Goal: Communication & Community: Participate in discussion

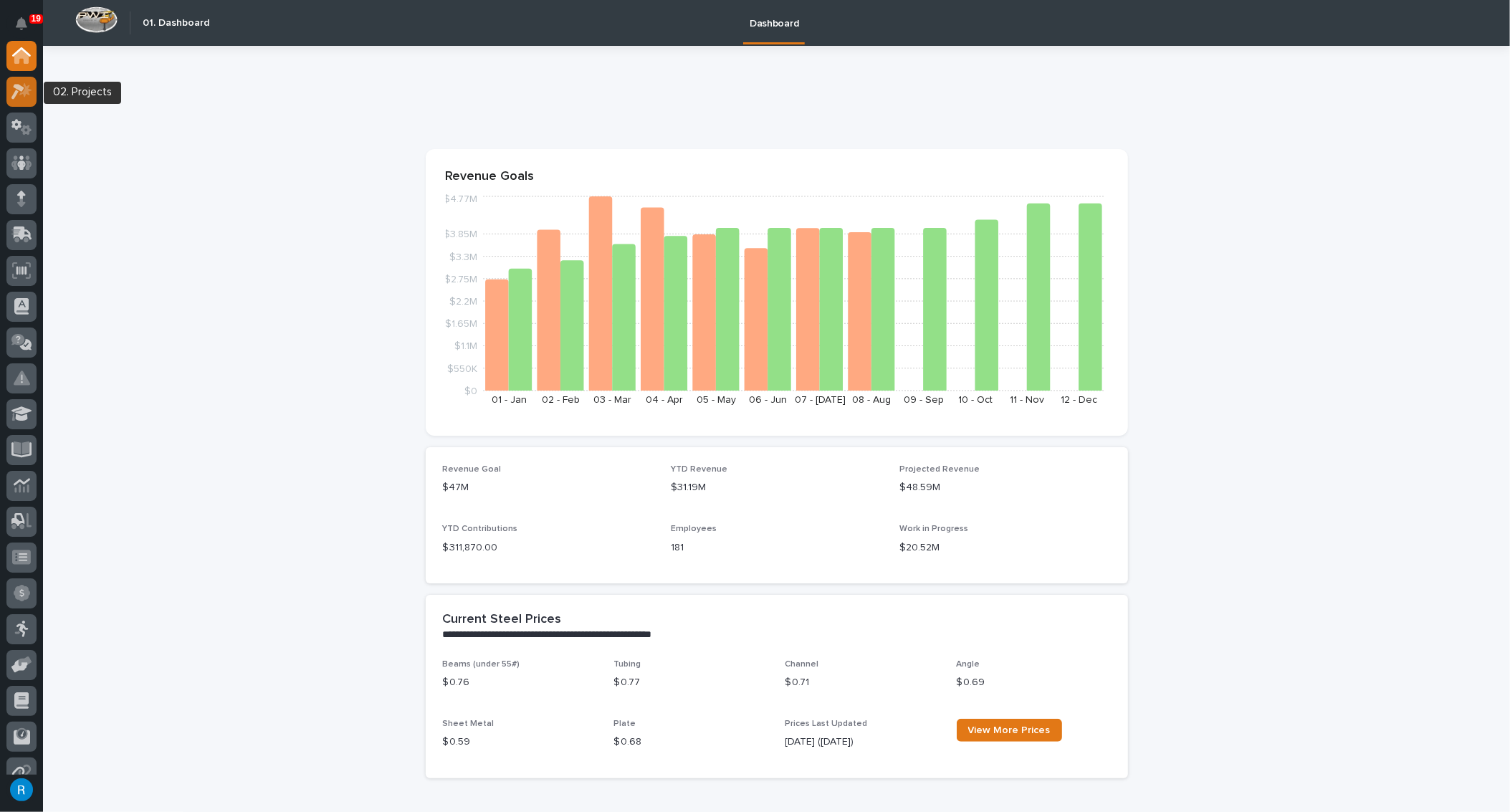
click at [23, 96] on icon at bounding box center [22, 91] width 21 height 16
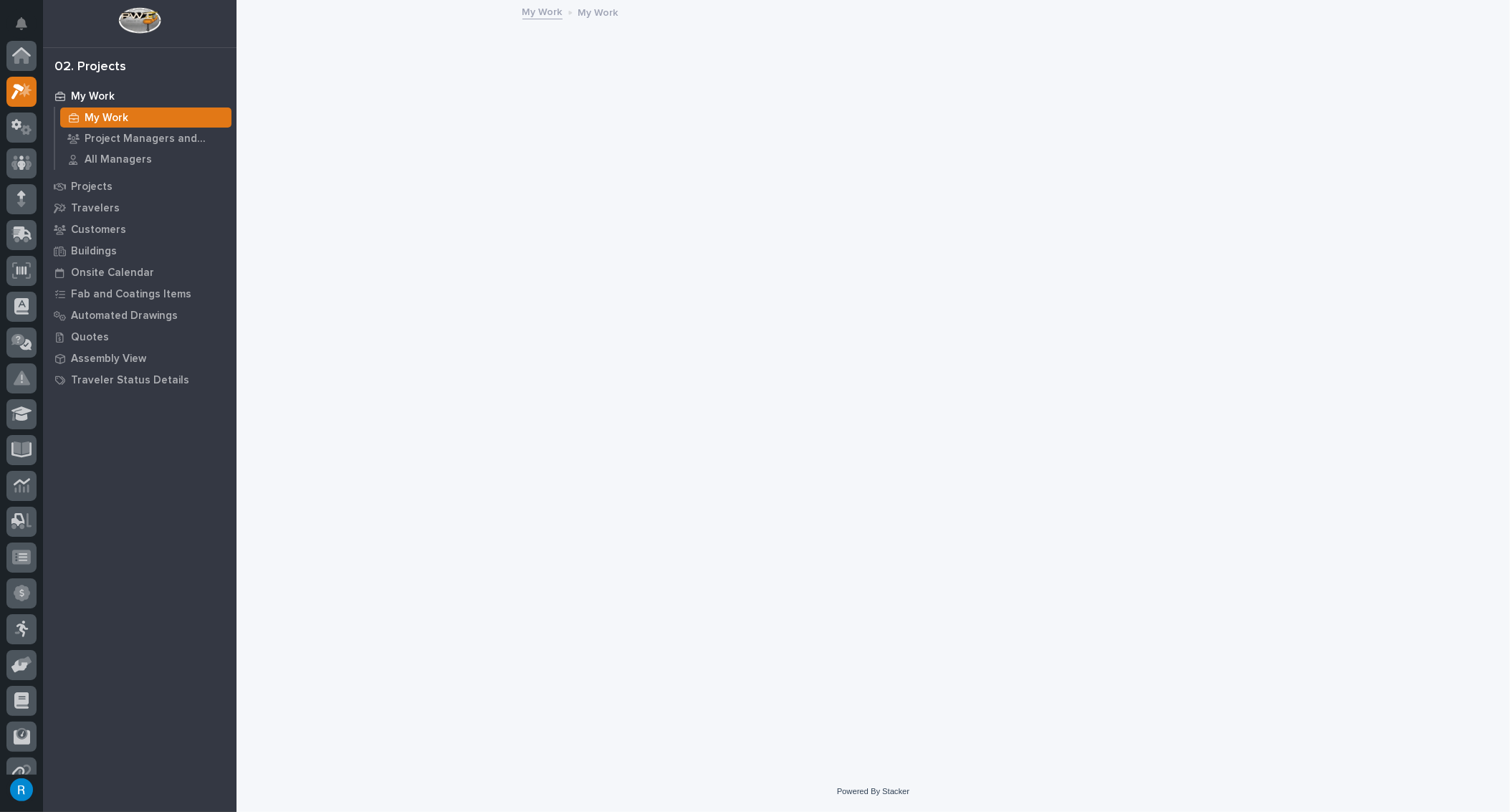
scroll to position [35, 0]
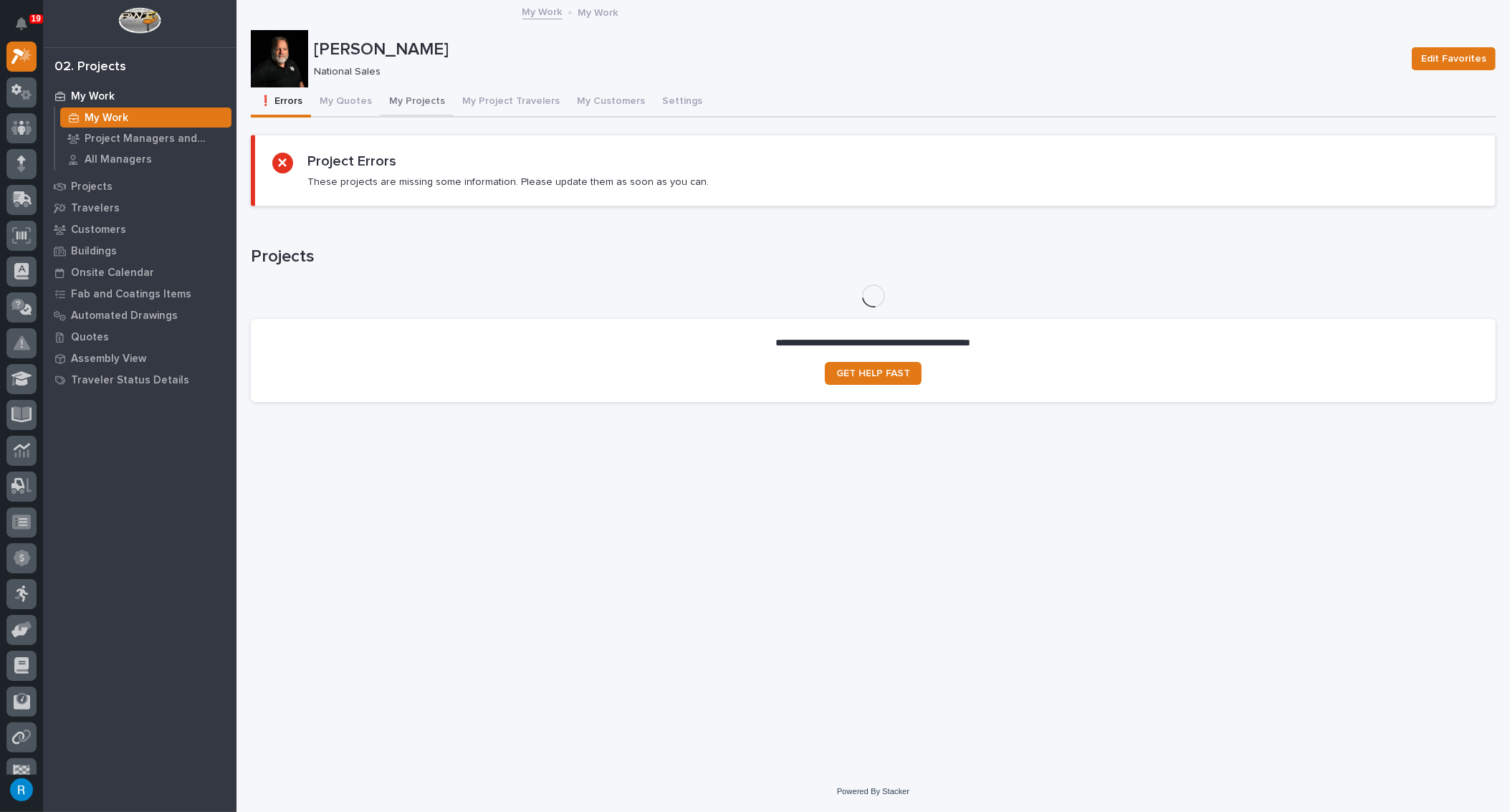
click at [400, 99] on button "My Projects" at bounding box center [417, 102] width 73 height 30
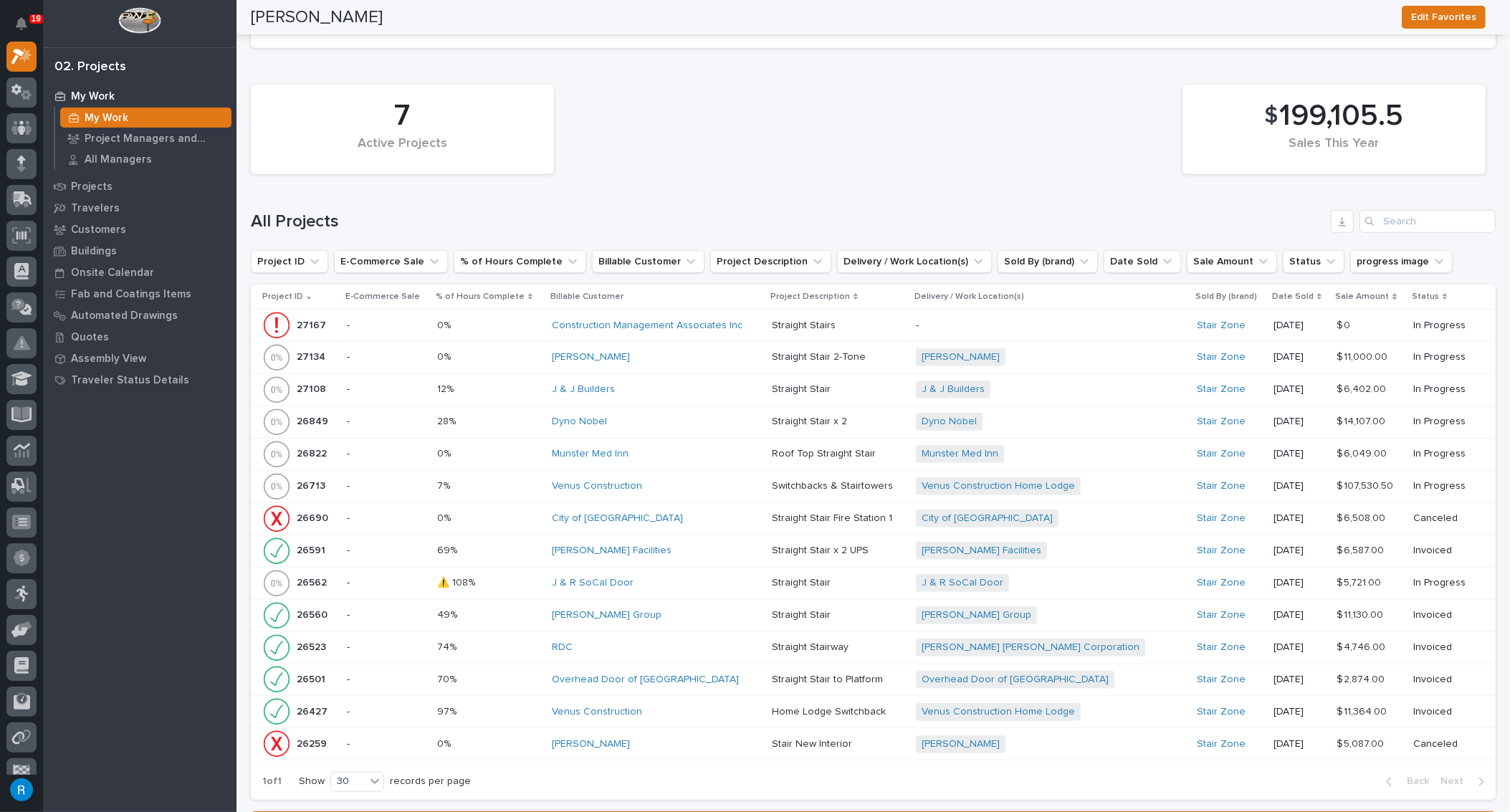
scroll to position [1237, 0]
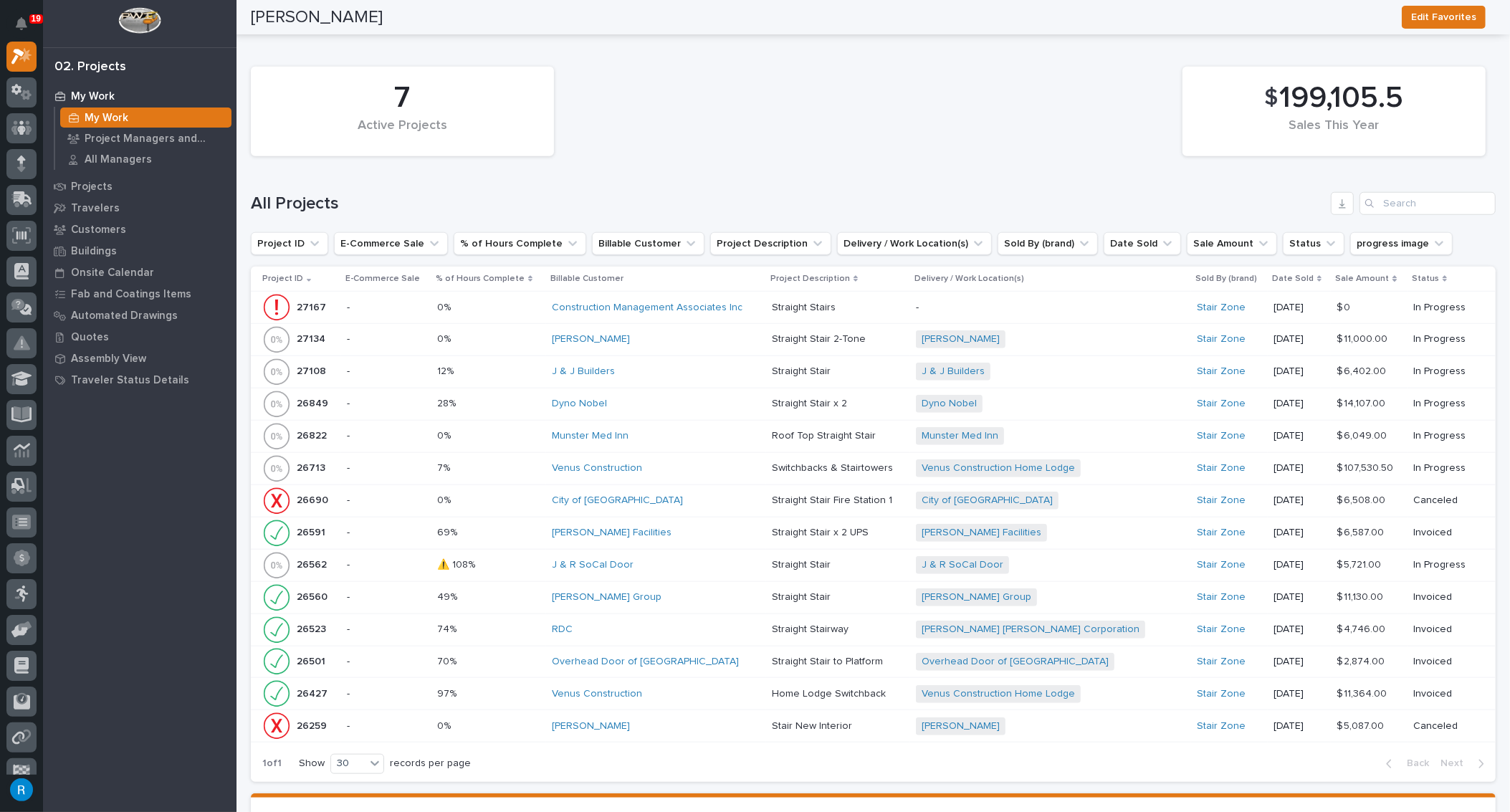
click at [523, 370] on p at bounding box center [489, 372] width 103 height 12
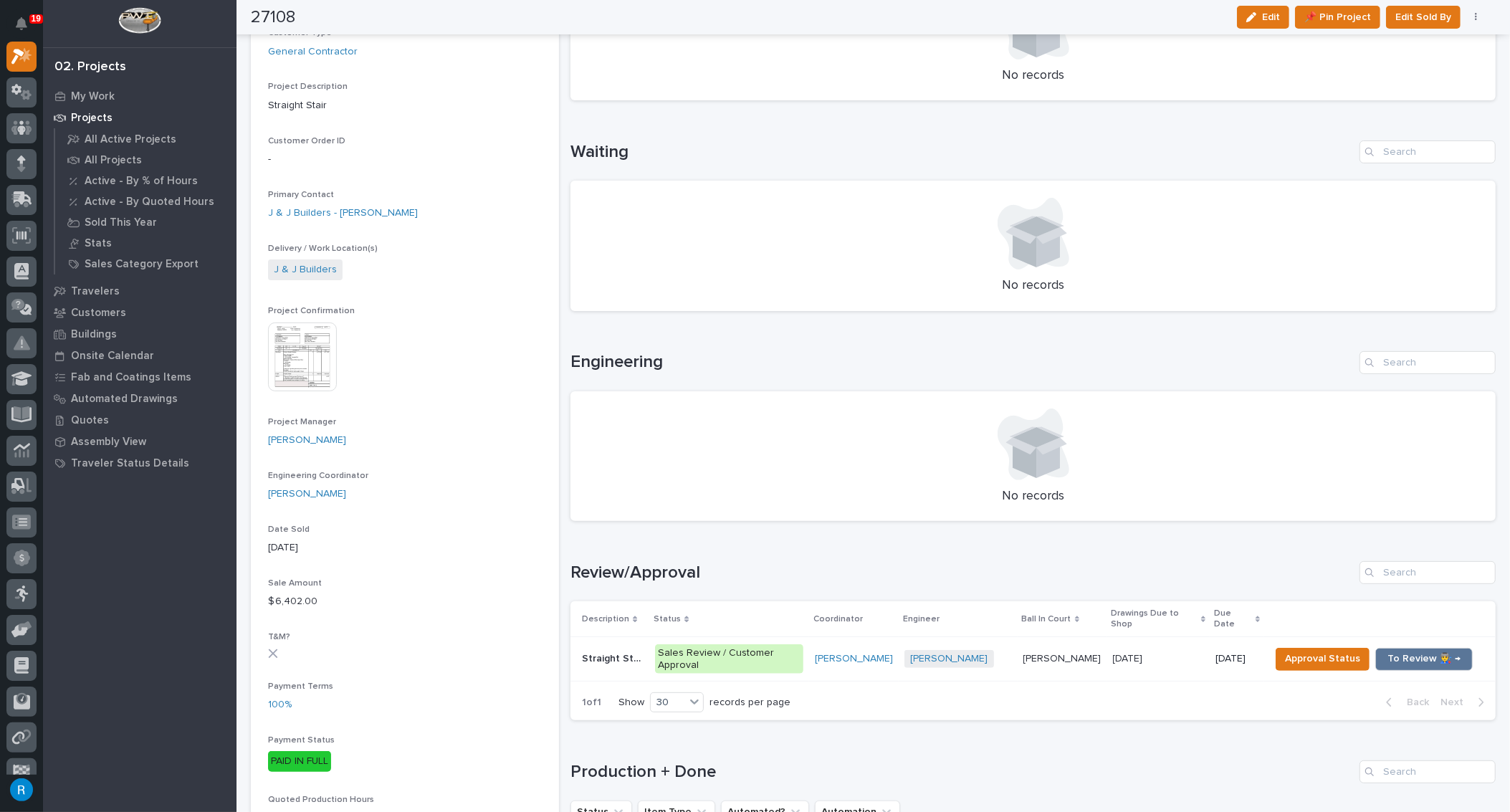
scroll to position [325, 0]
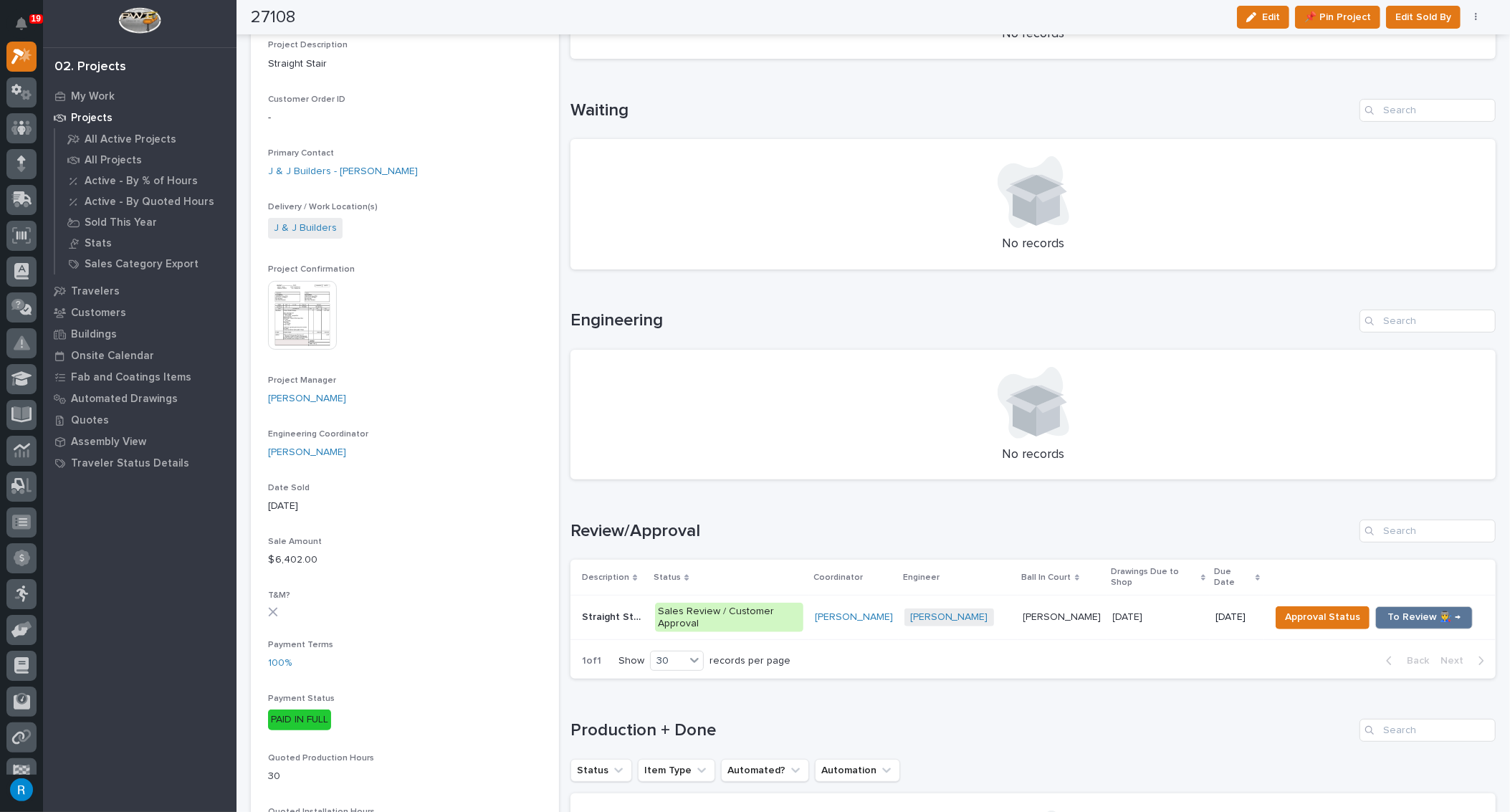
click at [998, 609] on div "[PERSON_NAME] + 0" at bounding box center [958, 617] width 108 height 18
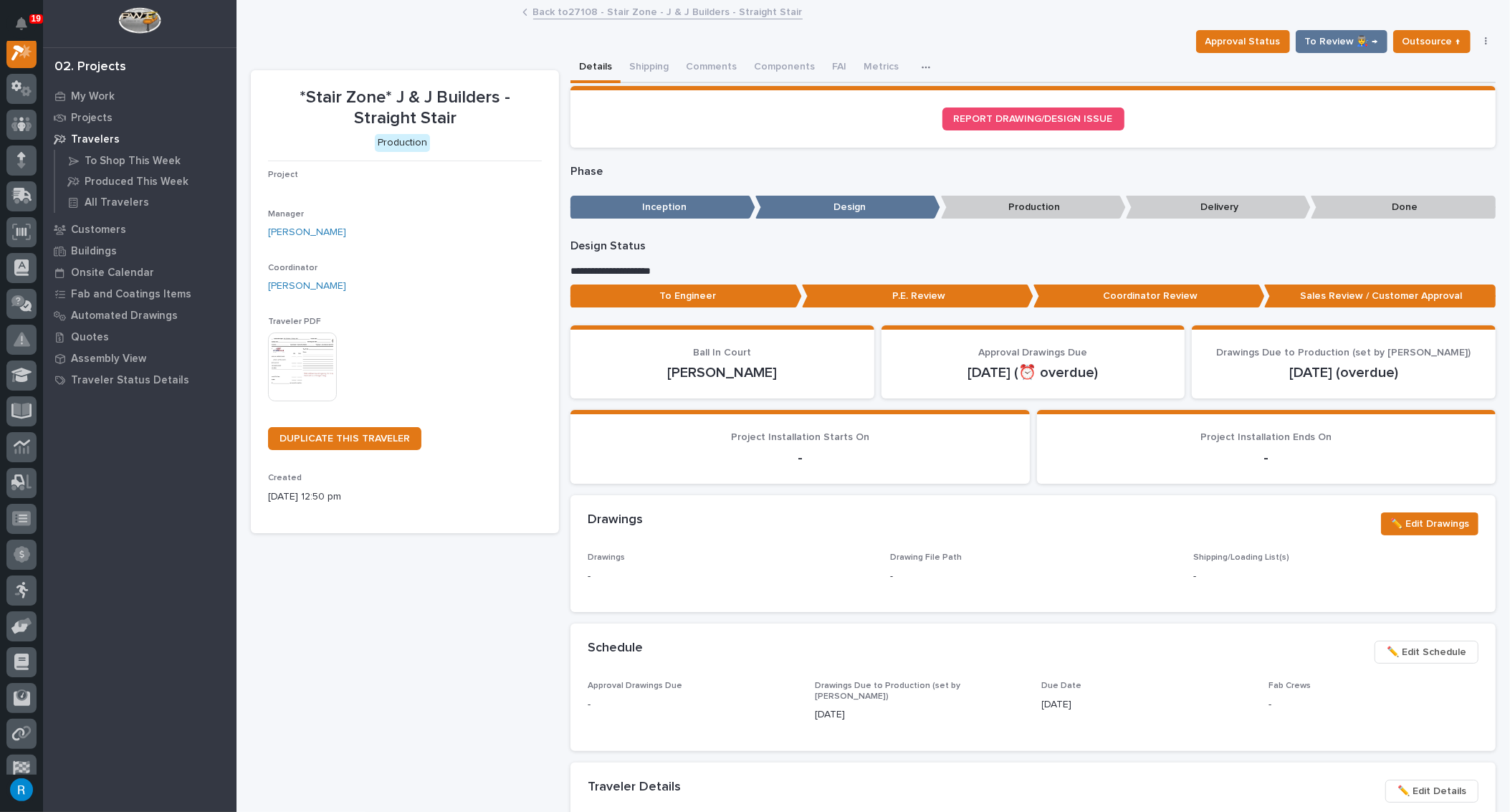
scroll to position [35, 0]
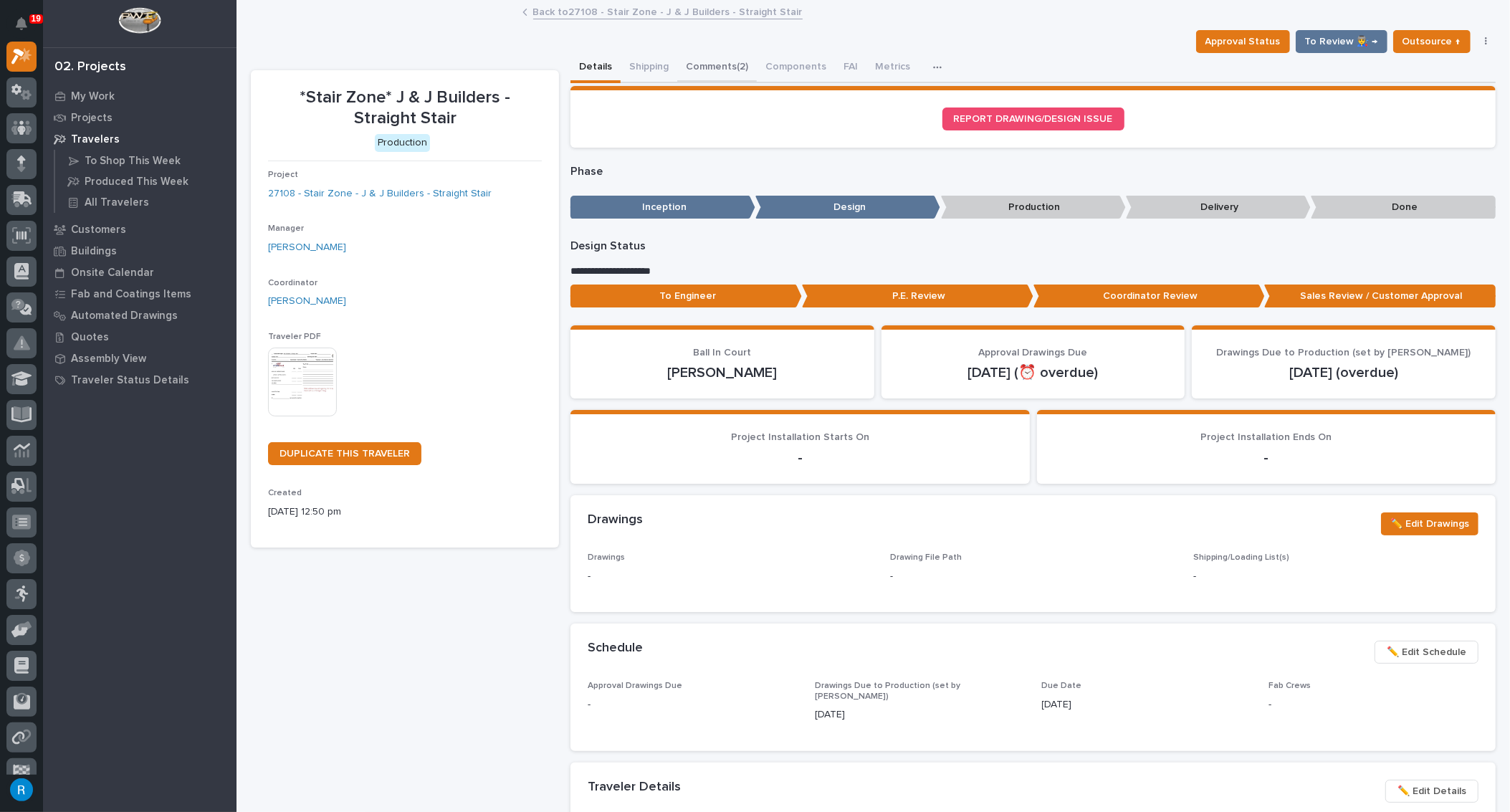
click at [723, 70] on button "Comments (2)" at bounding box center [717, 68] width 79 height 30
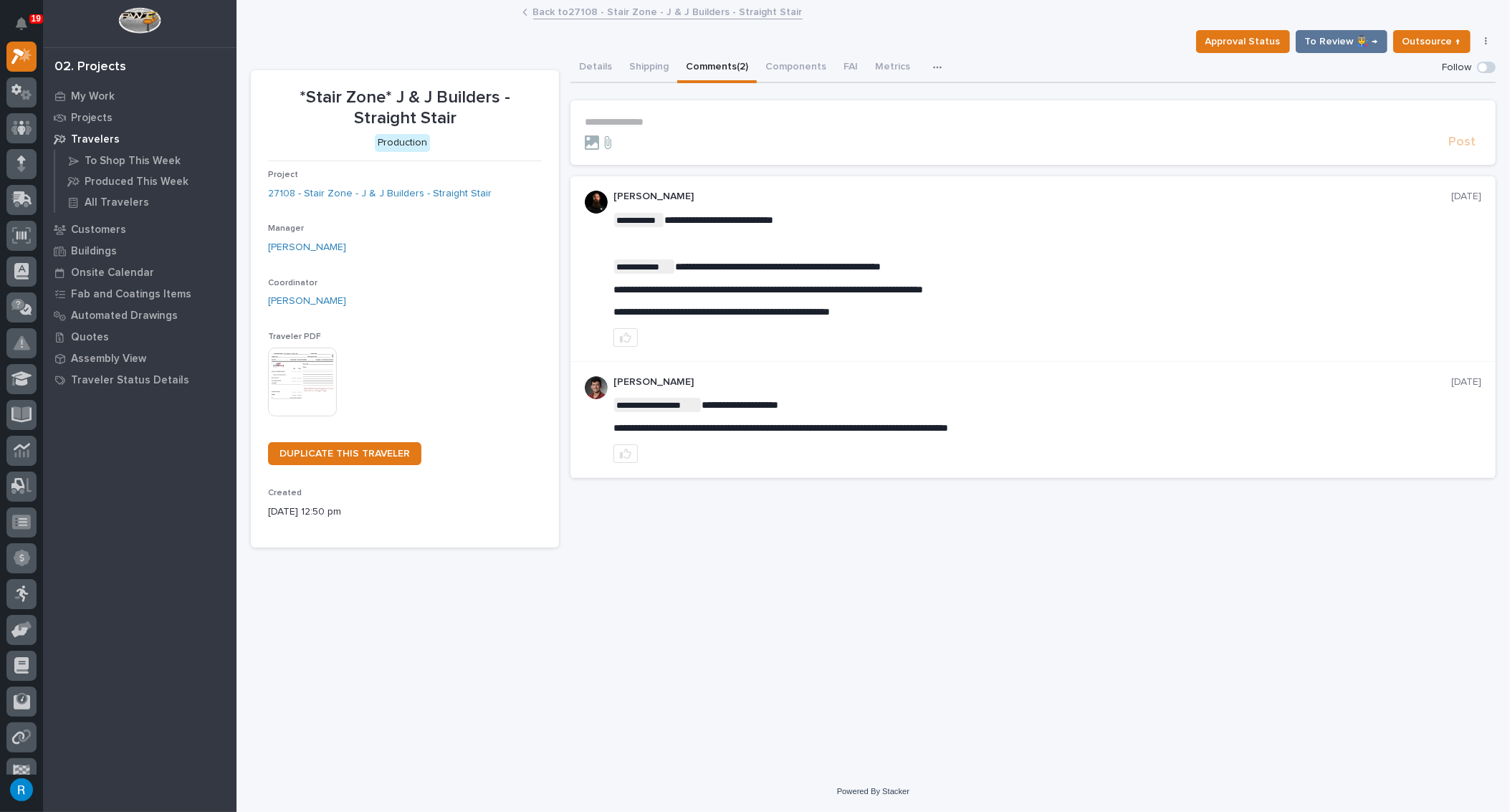
click at [610, 119] on p "**********" at bounding box center [1033, 122] width 897 height 12
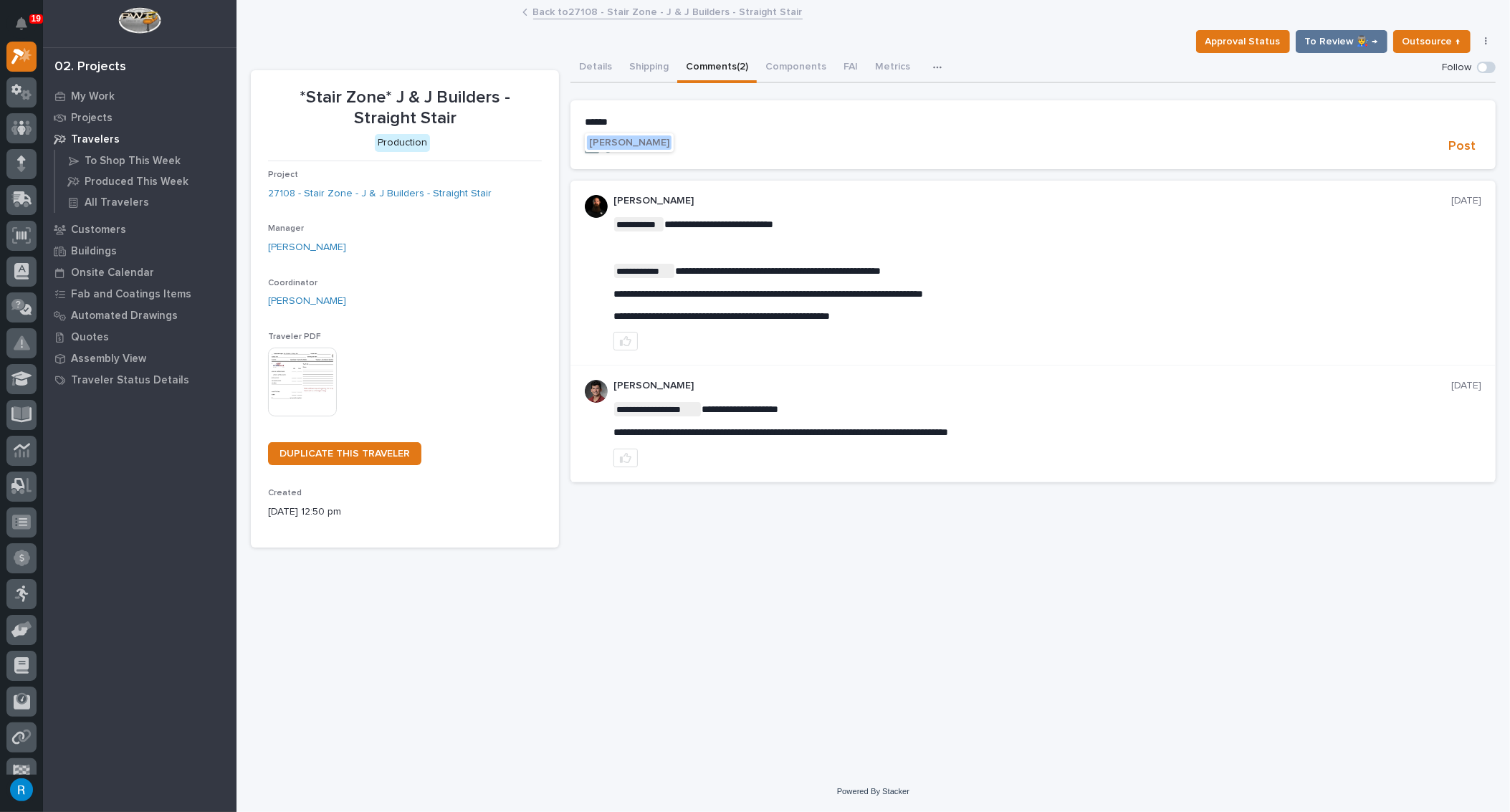
click at [615, 142] on span "[PERSON_NAME]" at bounding box center [629, 143] width 80 height 10
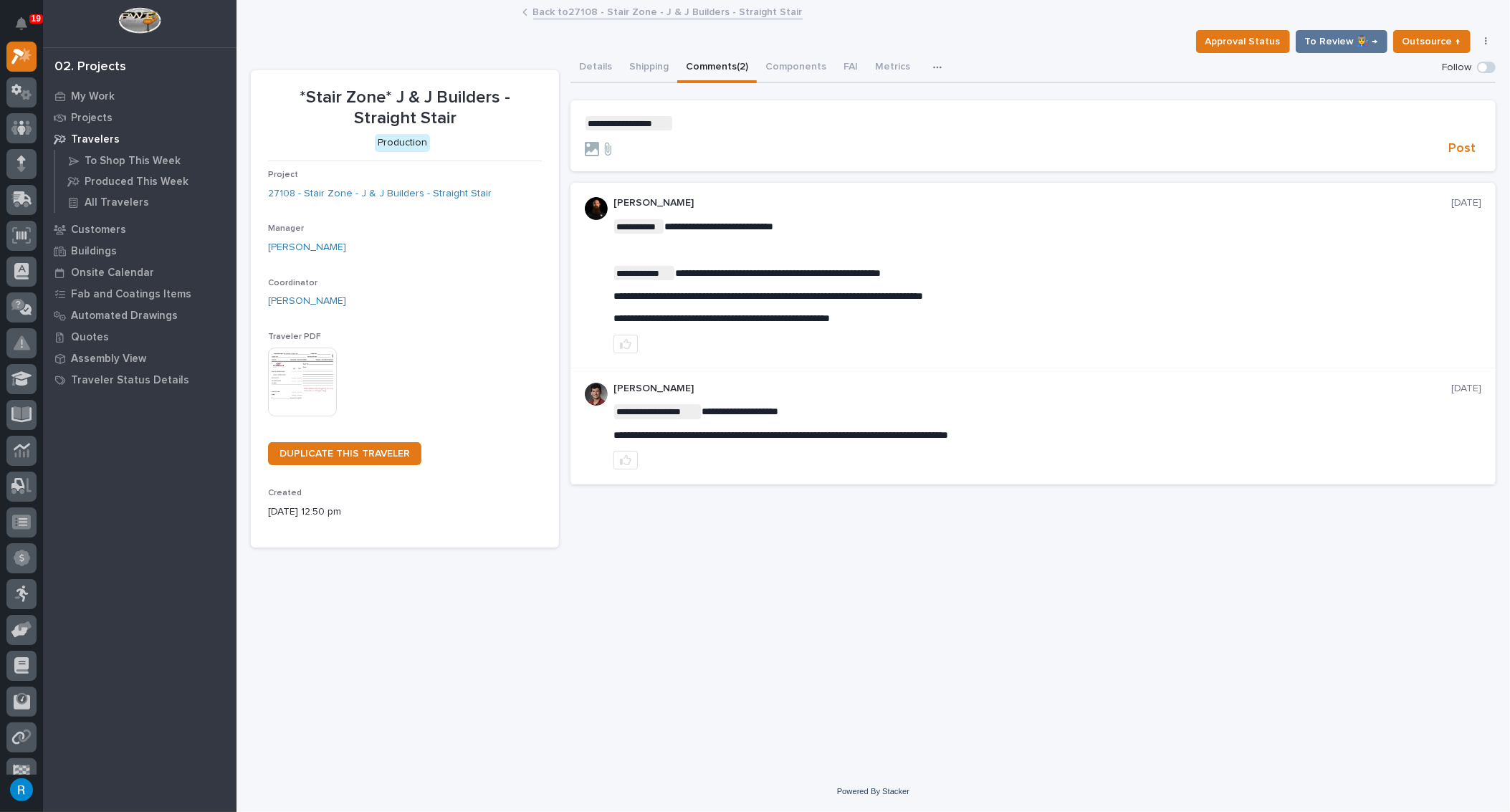
click at [686, 124] on p "**********" at bounding box center [1033, 123] width 897 height 15
click at [1467, 153] on span "Post" at bounding box center [1463, 148] width 28 height 16
